Goal: Communication & Community: Share content

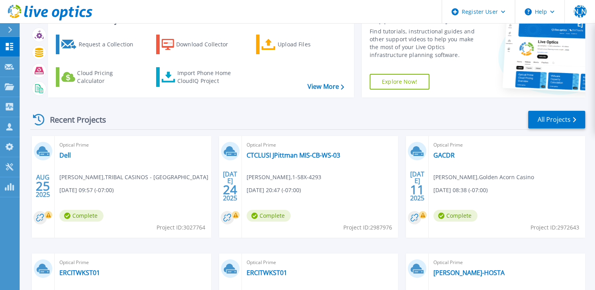
scroll to position [79, 0]
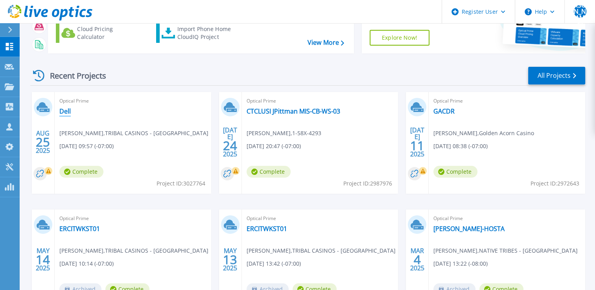
click at [67, 114] on link "Dell" at bounding box center [64, 111] width 11 height 8
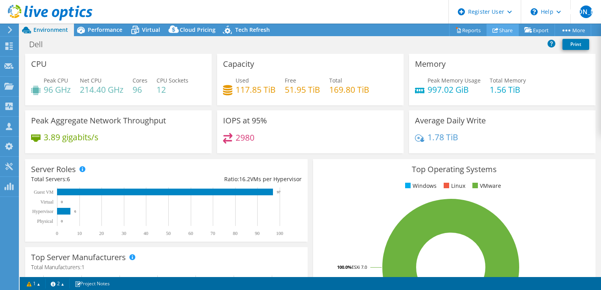
click at [503, 31] on link "Share" at bounding box center [503, 30] width 32 height 12
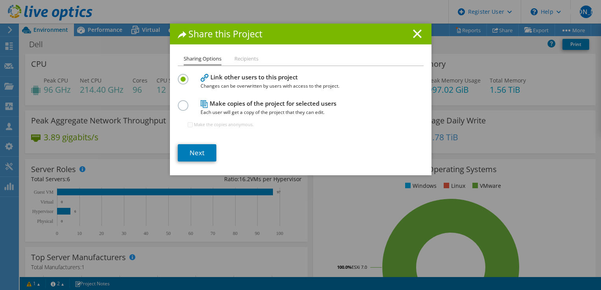
click at [236, 57] on li "Recipients" at bounding box center [247, 59] width 24 height 10
click at [236, 53] on div "Share this Project Sharing Options Recipients Link other users to this project …" at bounding box center [301, 100] width 262 height 152
click at [198, 155] on link "Next" at bounding box center [197, 152] width 39 height 17
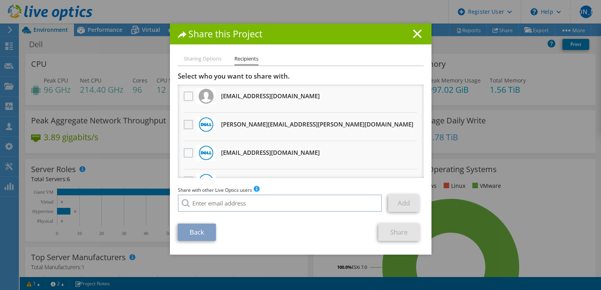
click at [186, 126] on label at bounding box center [189, 124] width 11 height 9
click at [0, 0] on input "checkbox" at bounding box center [0, 0] width 0 height 0
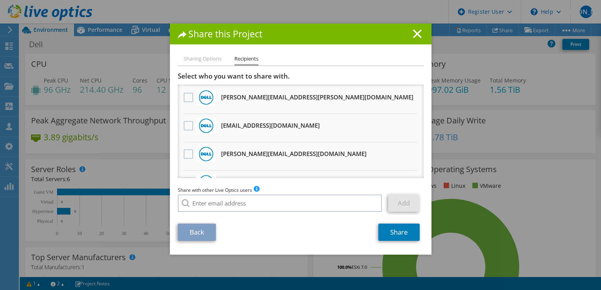
scroll to position [197, 0]
click at [388, 230] on link "Share" at bounding box center [399, 232] width 41 height 17
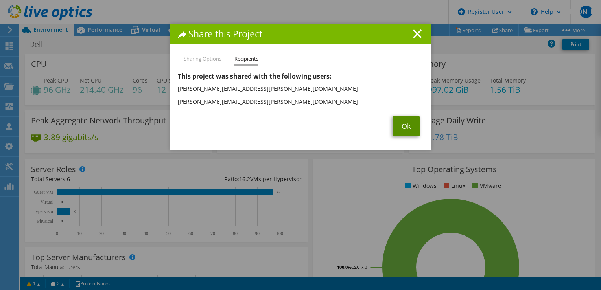
click at [399, 123] on link "Ok" at bounding box center [406, 126] width 27 height 20
